Goal: Navigation & Orientation: Find specific page/section

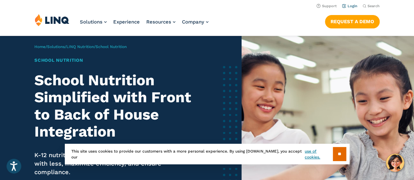
click at [351, 6] on link "Login" at bounding box center [349, 6] width 15 height 4
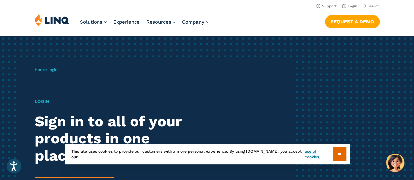
click at [56, 71] on span "Login" at bounding box center [52, 69] width 10 height 5
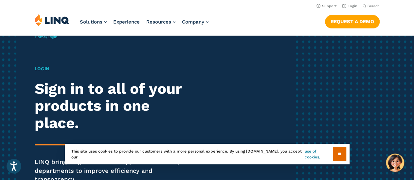
scroll to position [32, 0]
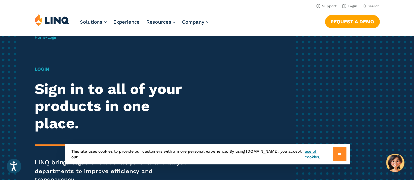
click at [333, 155] on input "**" at bounding box center [339, 154] width 13 height 14
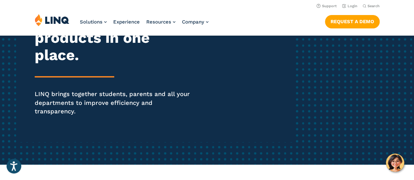
scroll to position [83, 0]
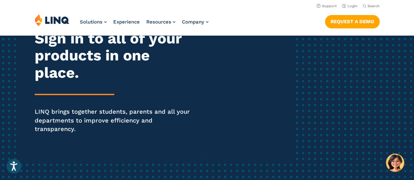
click at [89, 119] on p "LINQ brings together students, parents and all your departments to improve effi…" at bounding box center [114, 121] width 159 height 26
click at [54, 72] on h2 "Sign in to all of your products in one place." at bounding box center [114, 56] width 159 height 52
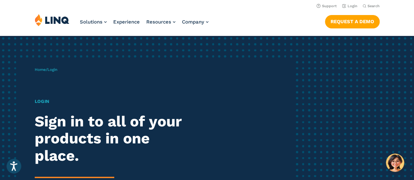
click at [35, 102] on h1 "Login" at bounding box center [114, 101] width 159 height 7
click at [54, 66] on div "Home / Login Login Sign in to all of your products in one place. LINQ brings to…" at bounding box center [164, 151] width 259 height 184
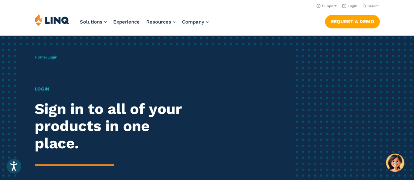
scroll to position [13, 0]
click at [348, 4] on link "Login" at bounding box center [349, 6] width 15 height 4
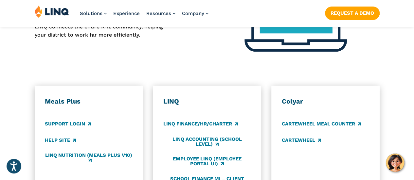
scroll to position [324, 0]
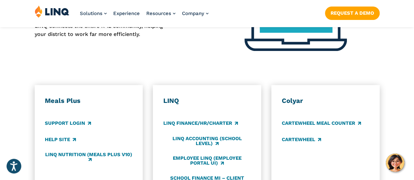
drag, startPoint x: 152, startPoint y: 105, endPoint x: 131, endPoint y: 66, distance: 44.2
click at [131, 66] on div "Application Login Which application would you like to sign in to? LINQ connects…" at bounding box center [207, 173] width 414 height 401
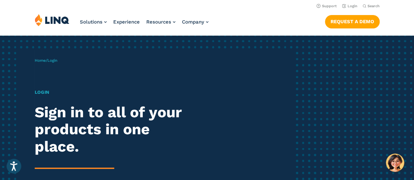
scroll to position [0, 0]
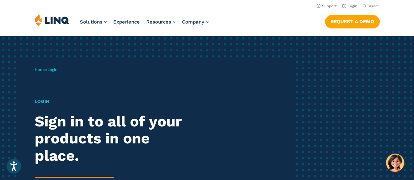
click at [44, 100] on h1 "Login" at bounding box center [114, 101] width 159 height 7
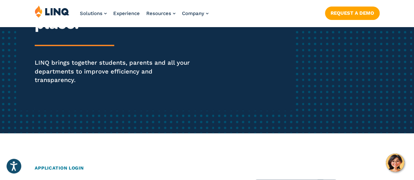
scroll to position [132, 0]
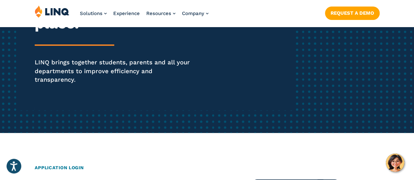
click at [275, 9] on div "Solutions Nutrition Overview NEW School Nutrition Suite School Nutrition State …" at bounding box center [207, 16] width 414 height 22
